Goal: Information Seeking & Learning: Check status

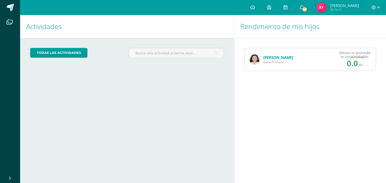
click at [270, 57] on link "[PERSON_NAME]" at bounding box center [278, 57] width 30 height 5
click at [266, 58] on link "[PERSON_NAME]" at bounding box center [278, 57] width 30 height 5
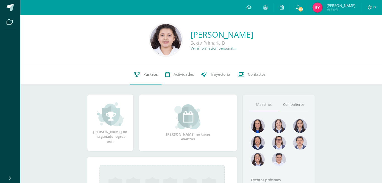
click at [152, 79] on link "Punteos" at bounding box center [145, 75] width 31 height 20
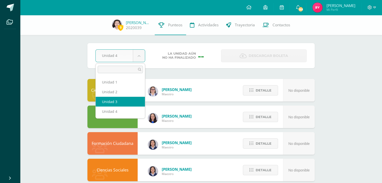
select select "Unidad 3"
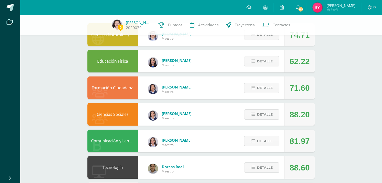
scroll to position [55, 0]
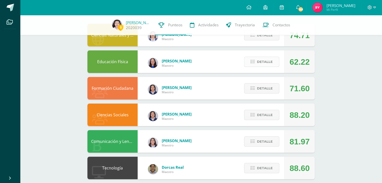
click at [262, 63] on span "Detalle" at bounding box center [265, 61] width 16 height 9
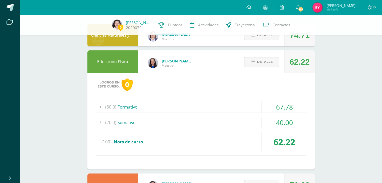
click at [261, 61] on span "Detalle" at bounding box center [265, 61] width 16 height 9
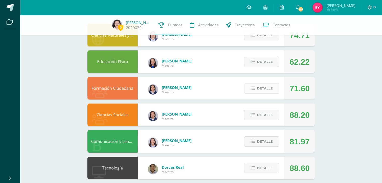
click at [253, 93] on button "Detalle" at bounding box center [261, 88] width 35 height 10
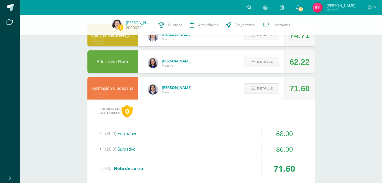
click at [254, 91] on button "Detalle" at bounding box center [261, 88] width 35 height 10
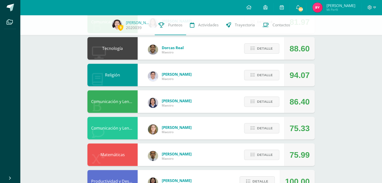
scroll to position [176, 0]
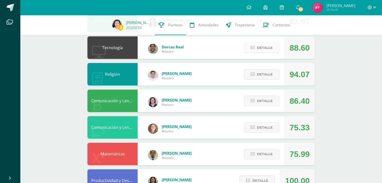
click at [260, 49] on span "Detalle" at bounding box center [265, 47] width 16 height 9
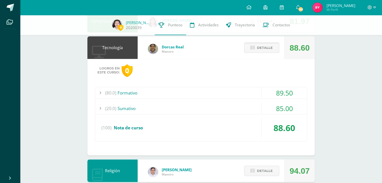
click at [260, 49] on span "Detalle" at bounding box center [265, 47] width 16 height 9
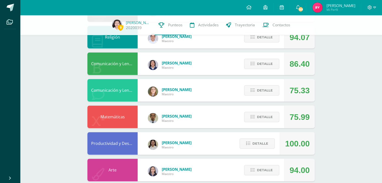
scroll to position [207, 0]
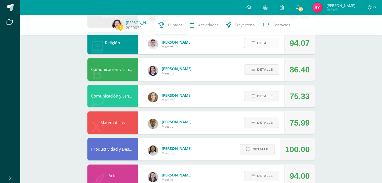
click at [248, 44] on button "Detalle" at bounding box center [261, 43] width 35 height 10
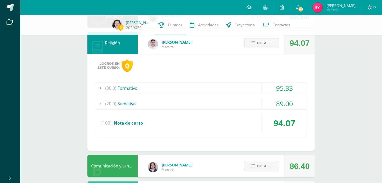
click at [248, 44] on button "Detalle" at bounding box center [261, 43] width 35 height 10
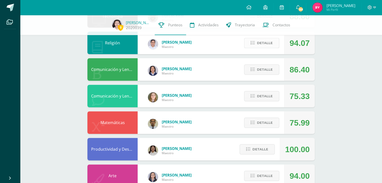
click at [255, 42] on button "Detalle" at bounding box center [261, 43] width 35 height 10
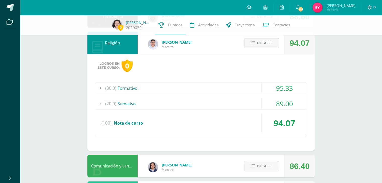
click at [255, 42] on button "Detalle" at bounding box center [261, 43] width 35 height 10
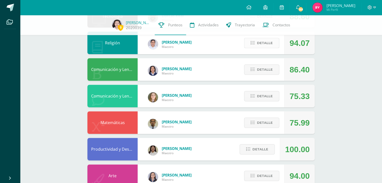
click at [260, 44] on span "Detalle" at bounding box center [265, 42] width 16 height 9
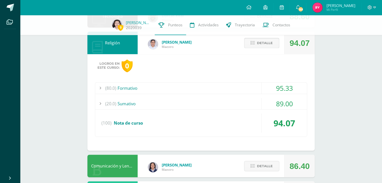
click at [260, 45] on span "Detalle" at bounding box center [265, 42] width 16 height 9
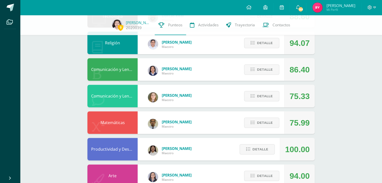
click at [259, 107] on div "Detalle" at bounding box center [261, 96] width 48 height 23
click at [257, 93] on span "Detalle" at bounding box center [265, 96] width 16 height 9
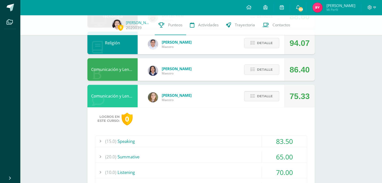
click at [257, 93] on span "Detalle" at bounding box center [265, 96] width 16 height 9
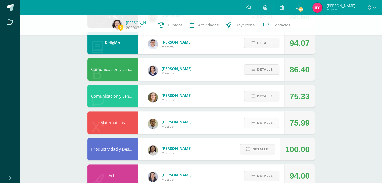
click at [270, 126] on span "Detalle" at bounding box center [265, 122] width 16 height 9
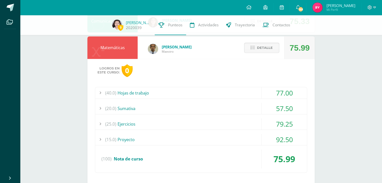
scroll to position [277, 0]
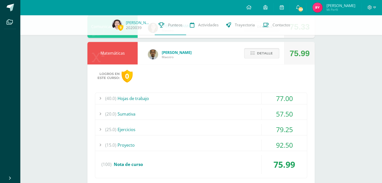
click at [261, 54] on span "Detalle" at bounding box center [265, 53] width 16 height 9
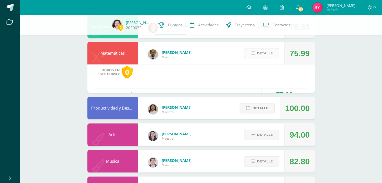
scroll to position [275, 0]
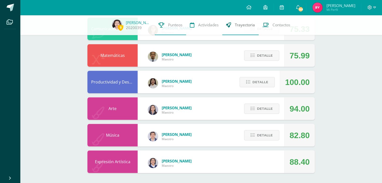
click at [252, 29] on link "Trayectoria" at bounding box center [240, 25] width 36 height 20
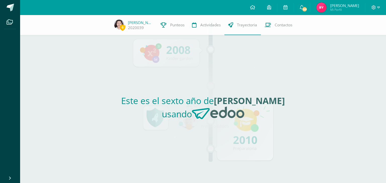
drag, startPoint x: 0, startPoint y: 0, endPoint x: 217, endPoint y: 58, distance: 224.2
click at [217, 58] on div "Este es el sexto año de Sofía Isabel usando" at bounding box center [202, 109] width 231 height 148
click at [271, 27] on link "Contactos" at bounding box center [278, 25] width 35 height 20
click at [222, 28] on link "Actividades" at bounding box center [206, 25] width 36 height 20
click at [205, 29] on link "Actividades" at bounding box center [206, 25] width 36 height 20
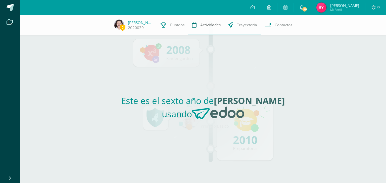
click at [205, 29] on link "Actividades" at bounding box center [206, 25] width 36 height 20
click at [177, 26] on span "Punteos" at bounding box center [177, 24] width 14 height 5
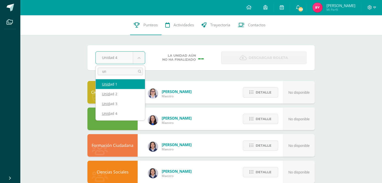
type input "u"
